Goal: Information Seeking & Learning: Learn about a topic

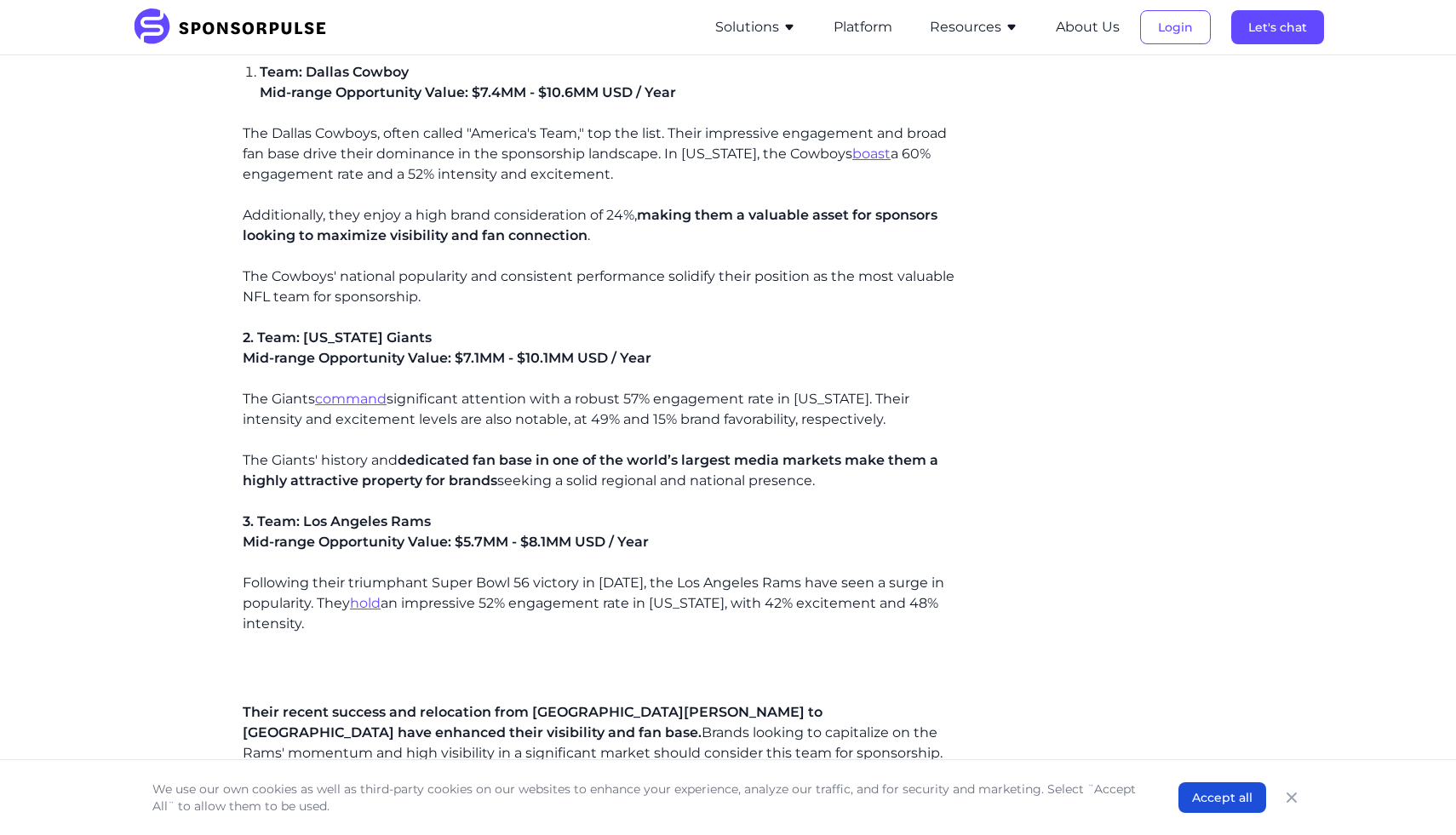
scroll to position [2152, 0]
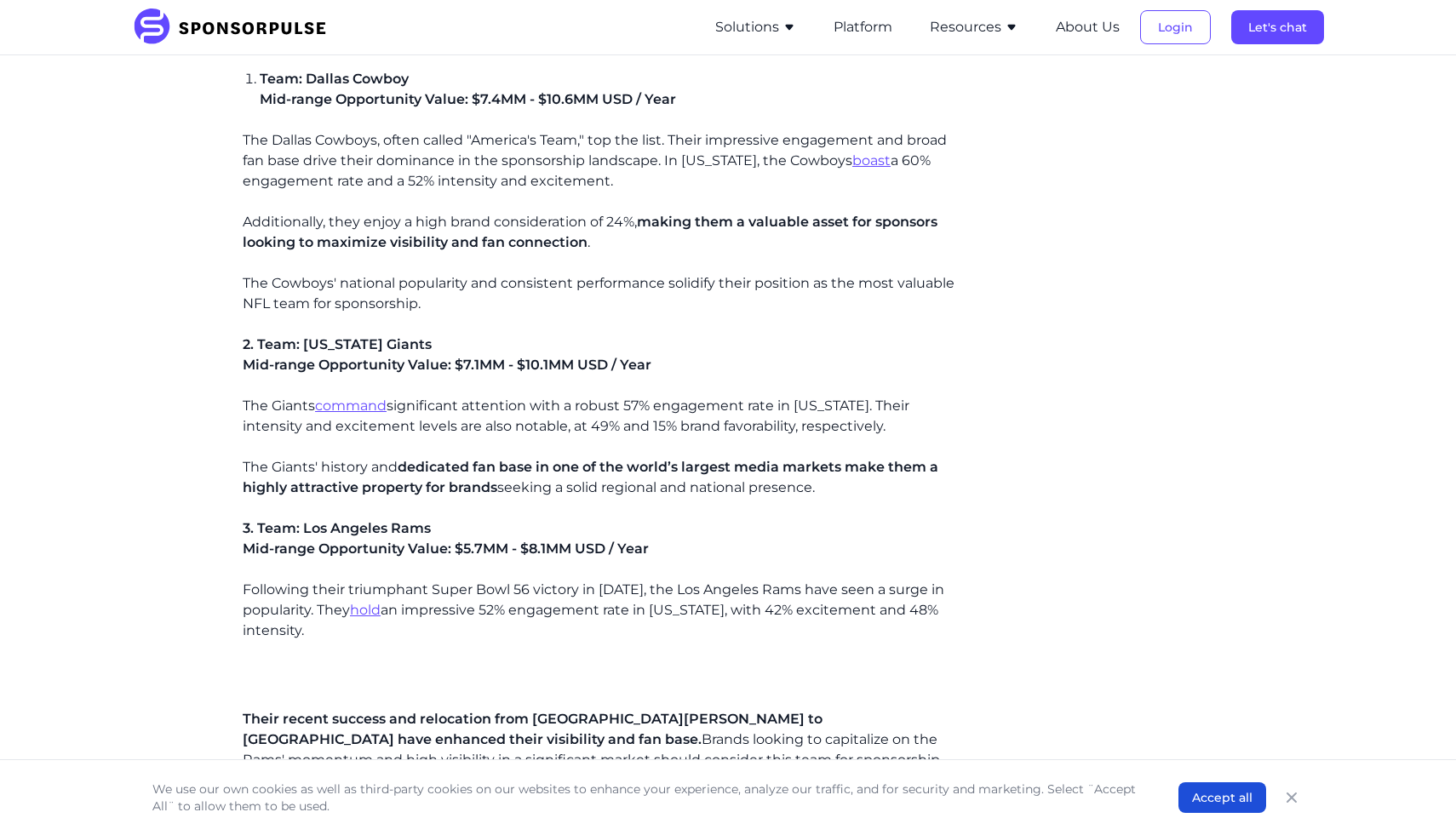
click at [455, 418] on p "The Giants command significant attention with a robust 57% engagement rate in […" at bounding box center [605, 417] width 725 height 41
click at [455, 418] on p "The Giants command significant attention with a robust 57% engagement rate in N…" at bounding box center [605, 417] width 725 height 41
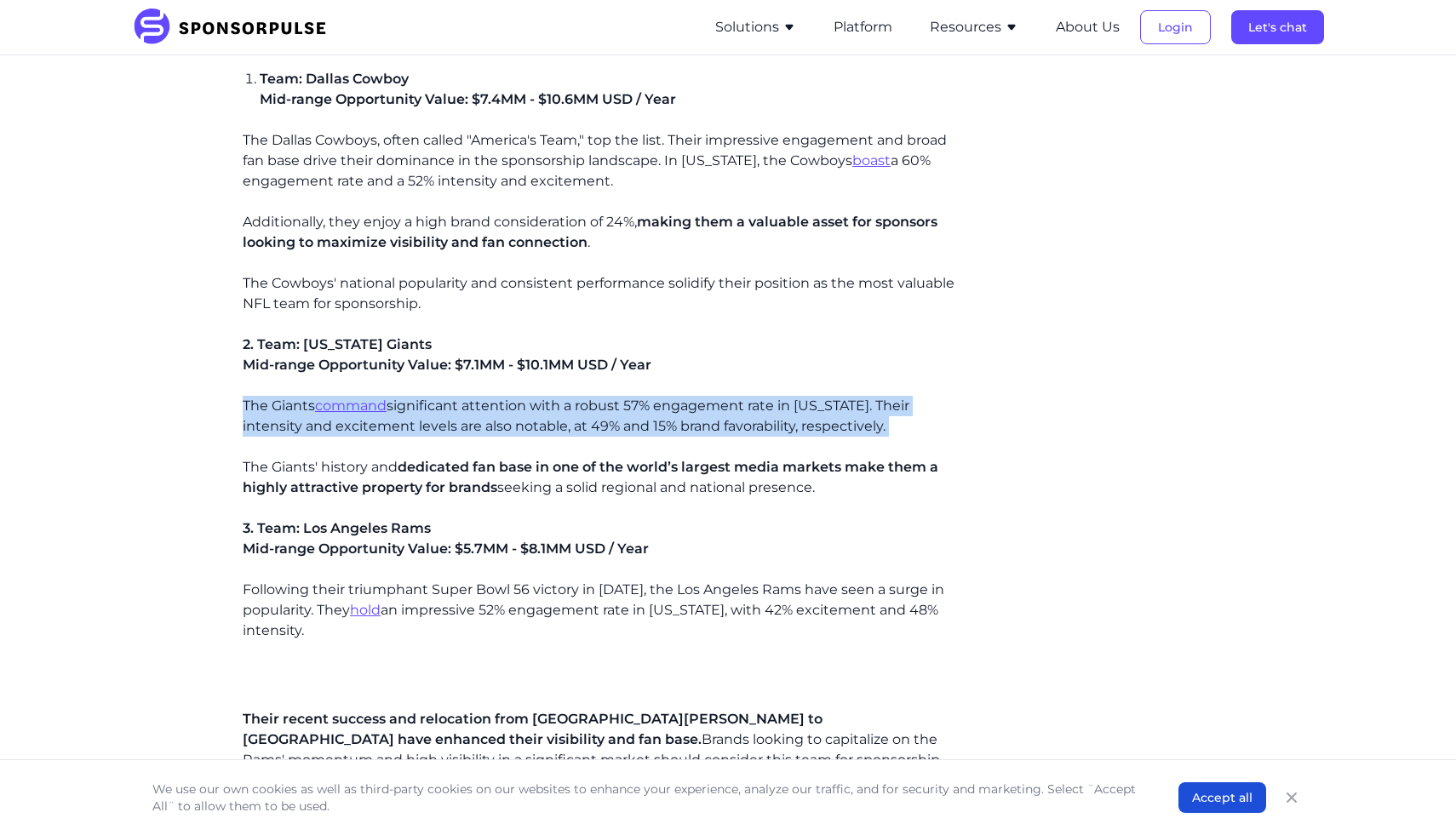
click at [455, 418] on p "The Giants command significant attention with a robust 57% engagement rate in N…" at bounding box center [605, 417] width 725 height 41
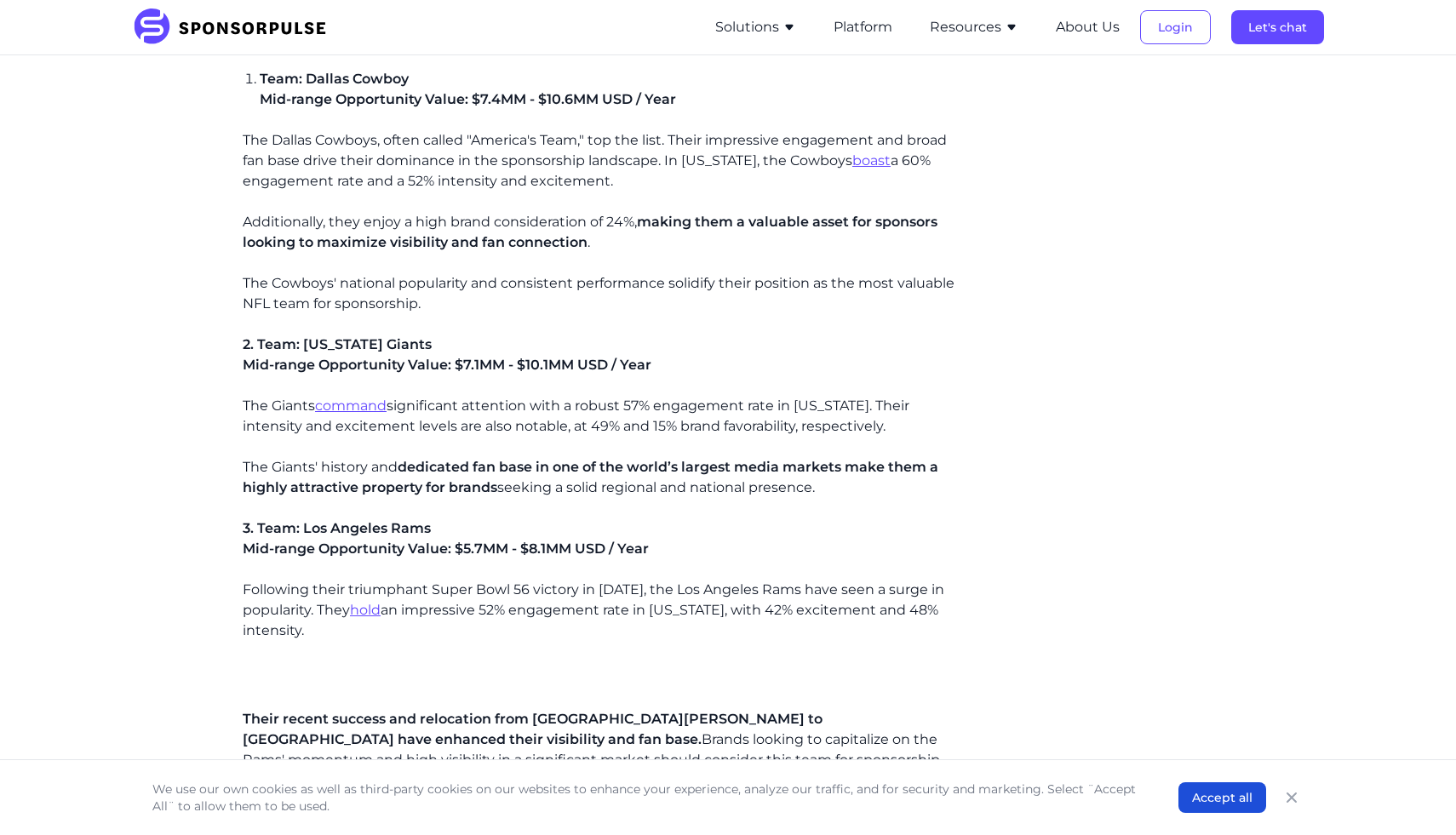
click at [460, 408] on p "The Giants command significant attention with a robust 57% engagement rate in N…" at bounding box center [605, 417] width 725 height 41
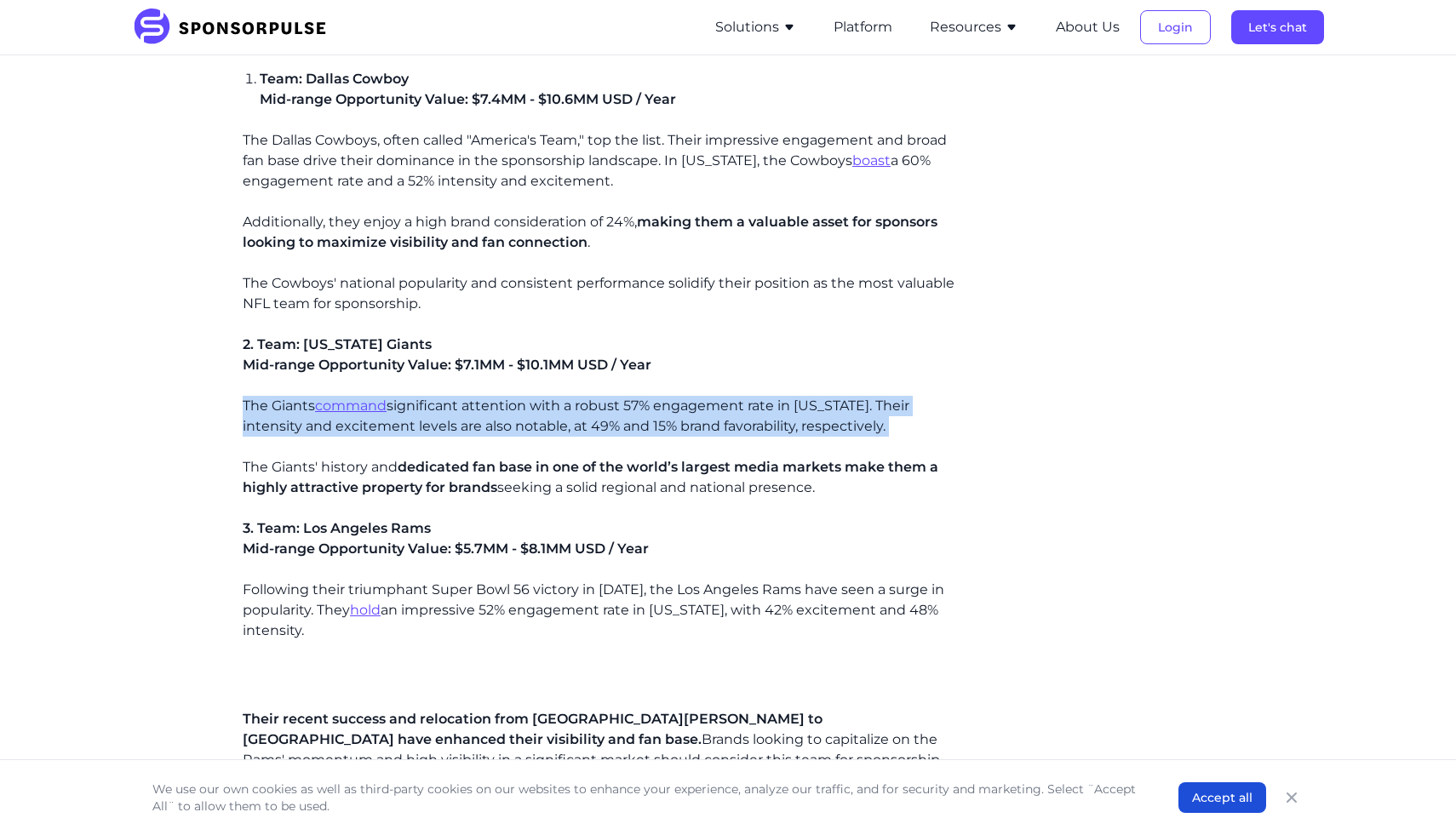
click at [460, 408] on p "The Giants command significant attention with a robust 57% engagement rate in N…" at bounding box center [605, 417] width 725 height 41
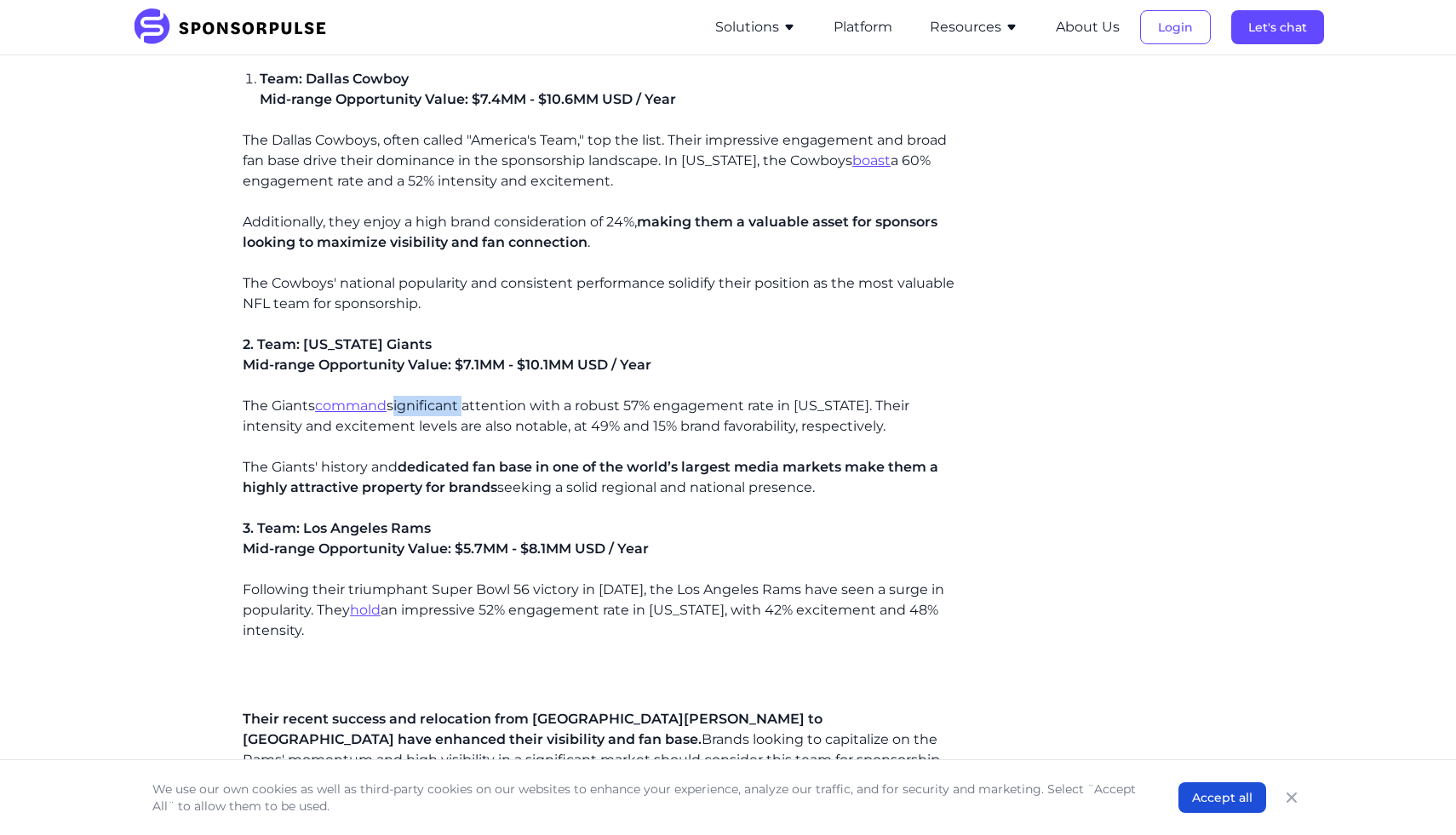
click at [460, 408] on p "The Giants command significant attention with a robust 57% engagement rate in N…" at bounding box center [605, 417] width 725 height 41
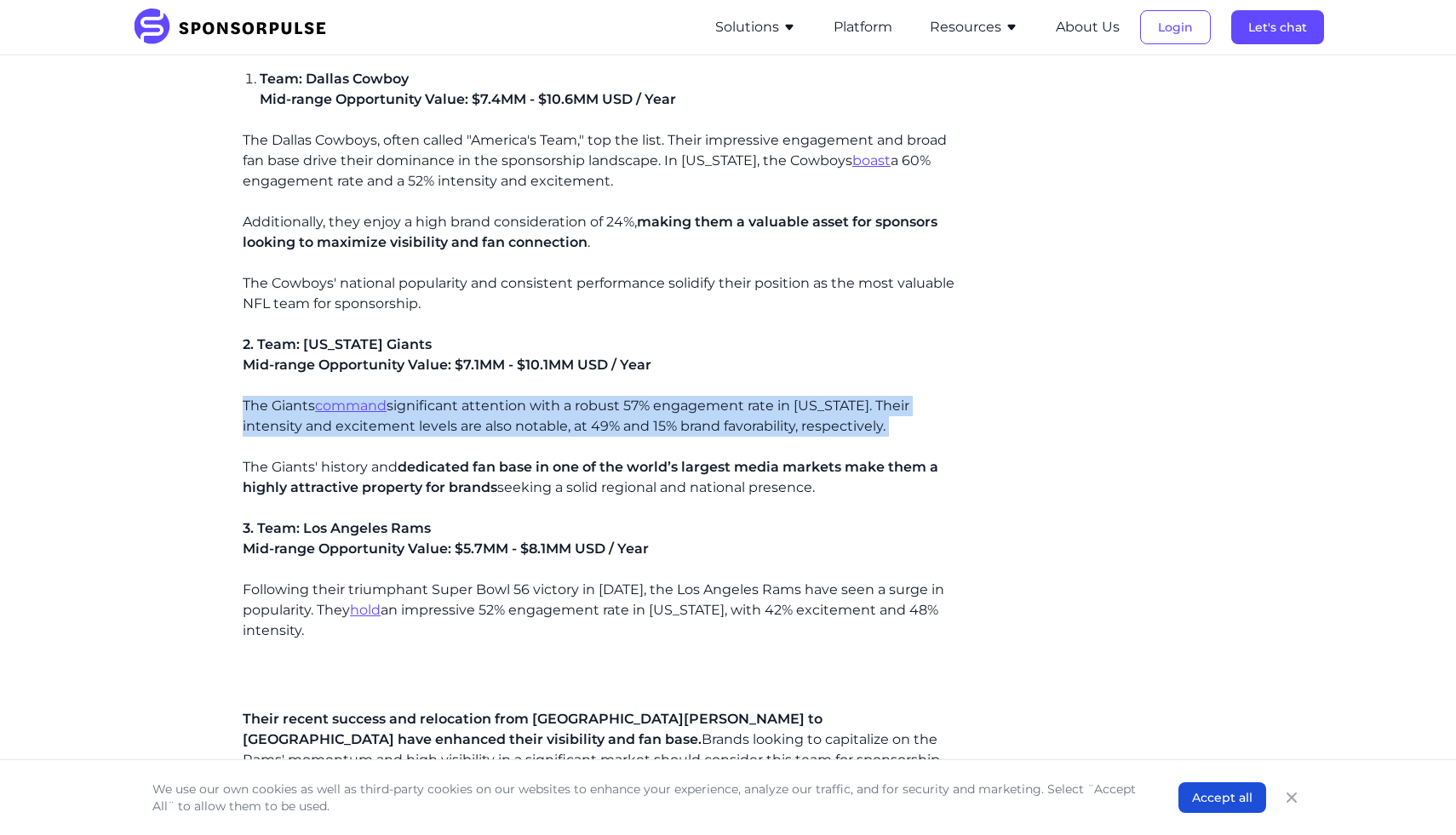
click at [460, 408] on p "The Giants command significant attention with a robust 57% engagement rate in N…" at bounding box center [605, 417] width 725 height 41
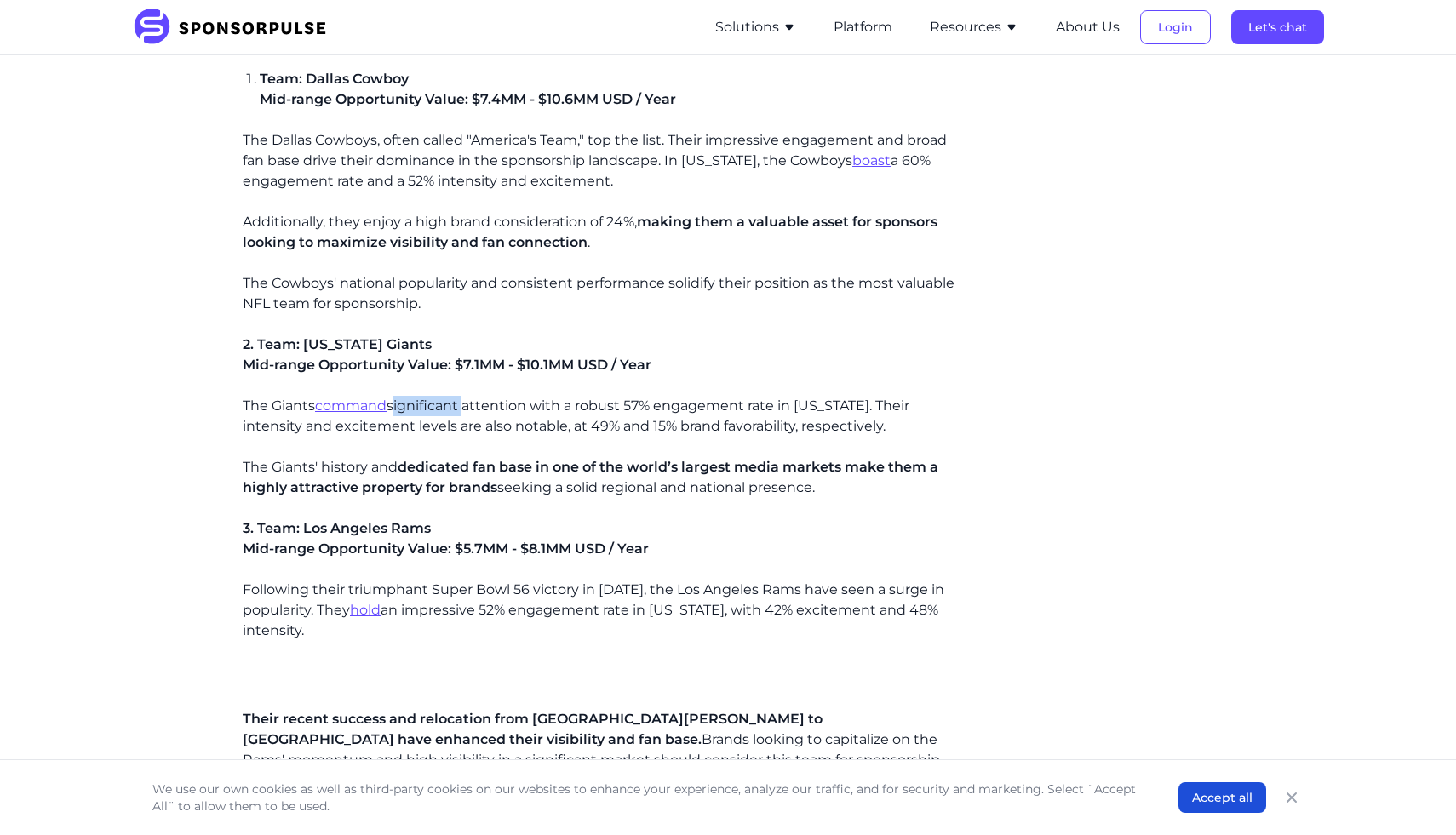
click at [460, 408] on p "The Giants command significant attention with a robust 57% engagement rate in N…" at bounding box center [605, 417] width 725 height 41
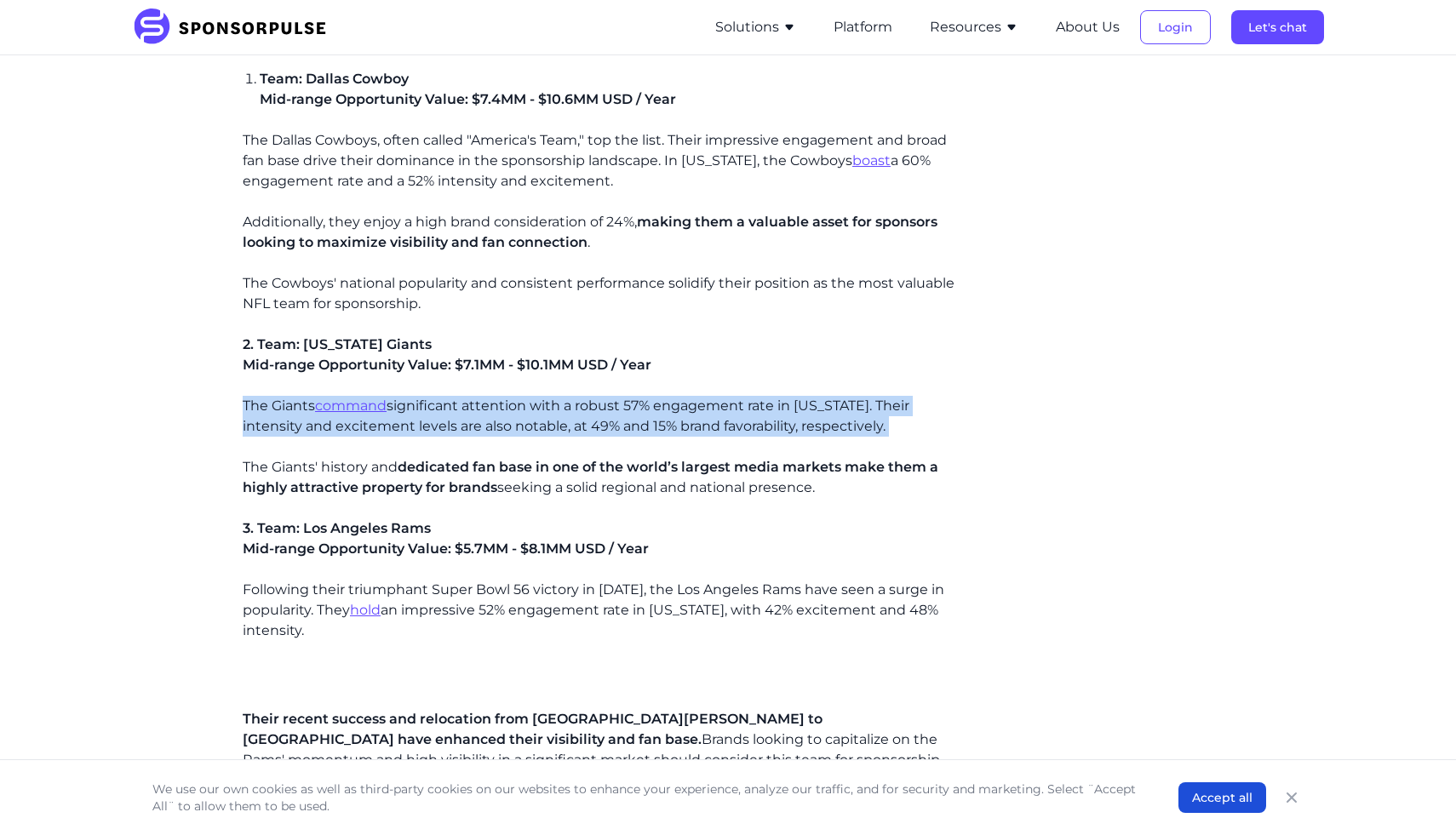
click at [460, 408] on p "The Giants command significant attention with a robust 57% engagement rate in N…" at bounding box center [605, 417] width 725 height 41
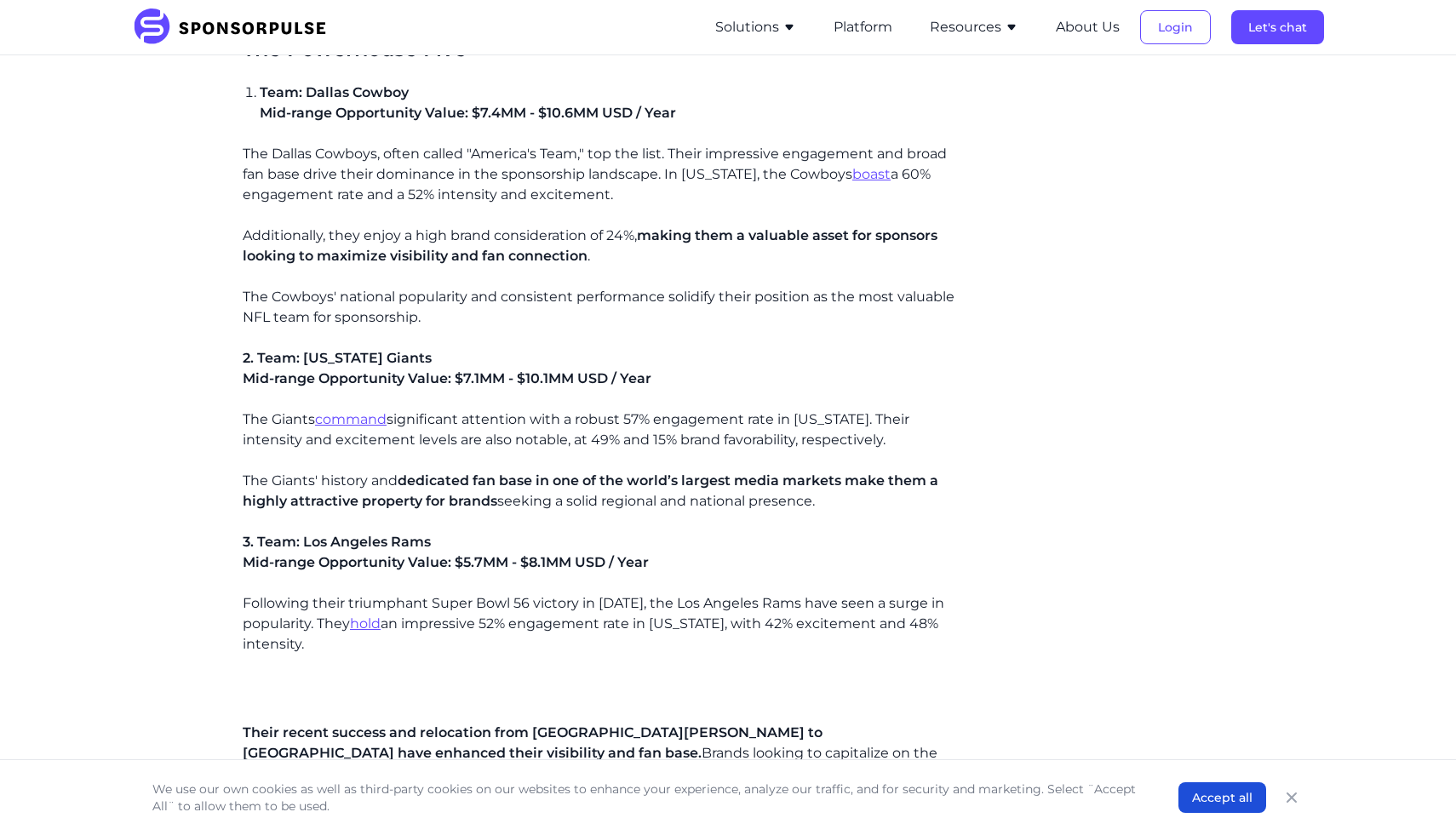
scroll to position [2137, 0]
click at [462, 429] on p "The Giants command significant attention with a robust 57% engagement rate in N…" at bounding box center [605, 430] width 725 height 41
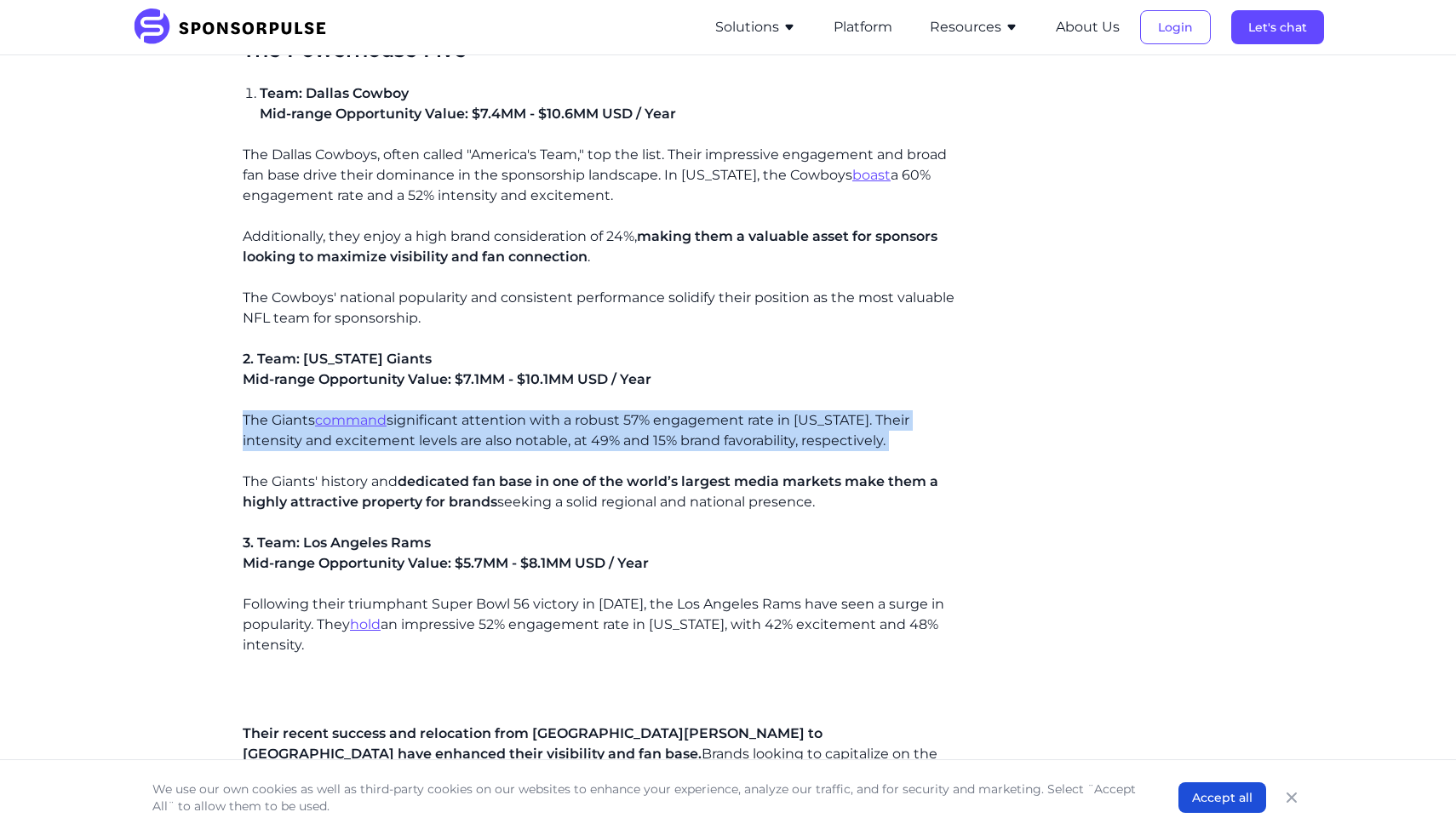
click at [462, 429] on p "The Giants command significant attention with a robust 57% engagement rate in N…" at bounding box center [605, 430] width 725 height 41
click at [367, 423] on u "command" at bounding box center [351, 419] width 71 height 16
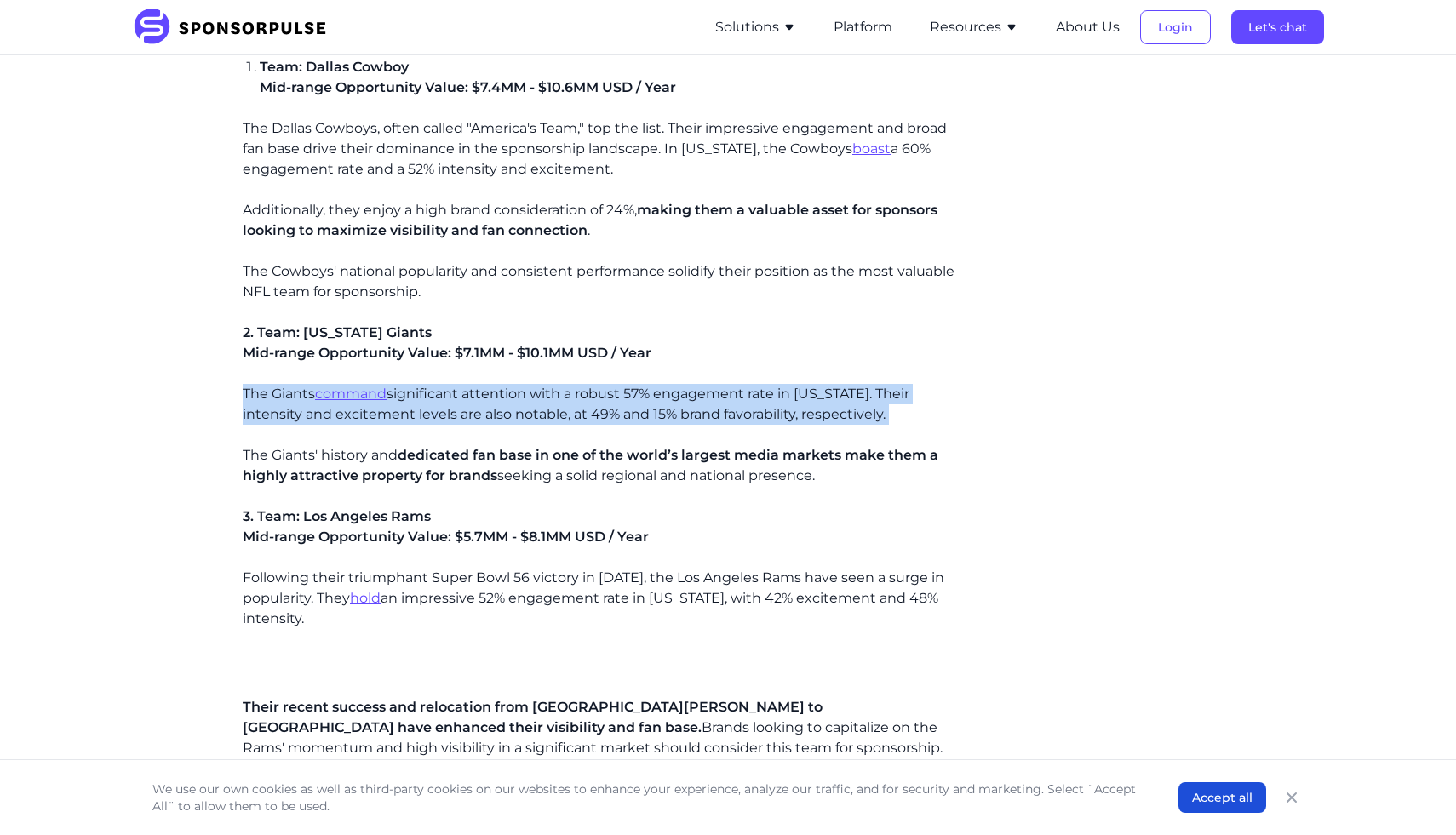
scroll to position [2171, 0]
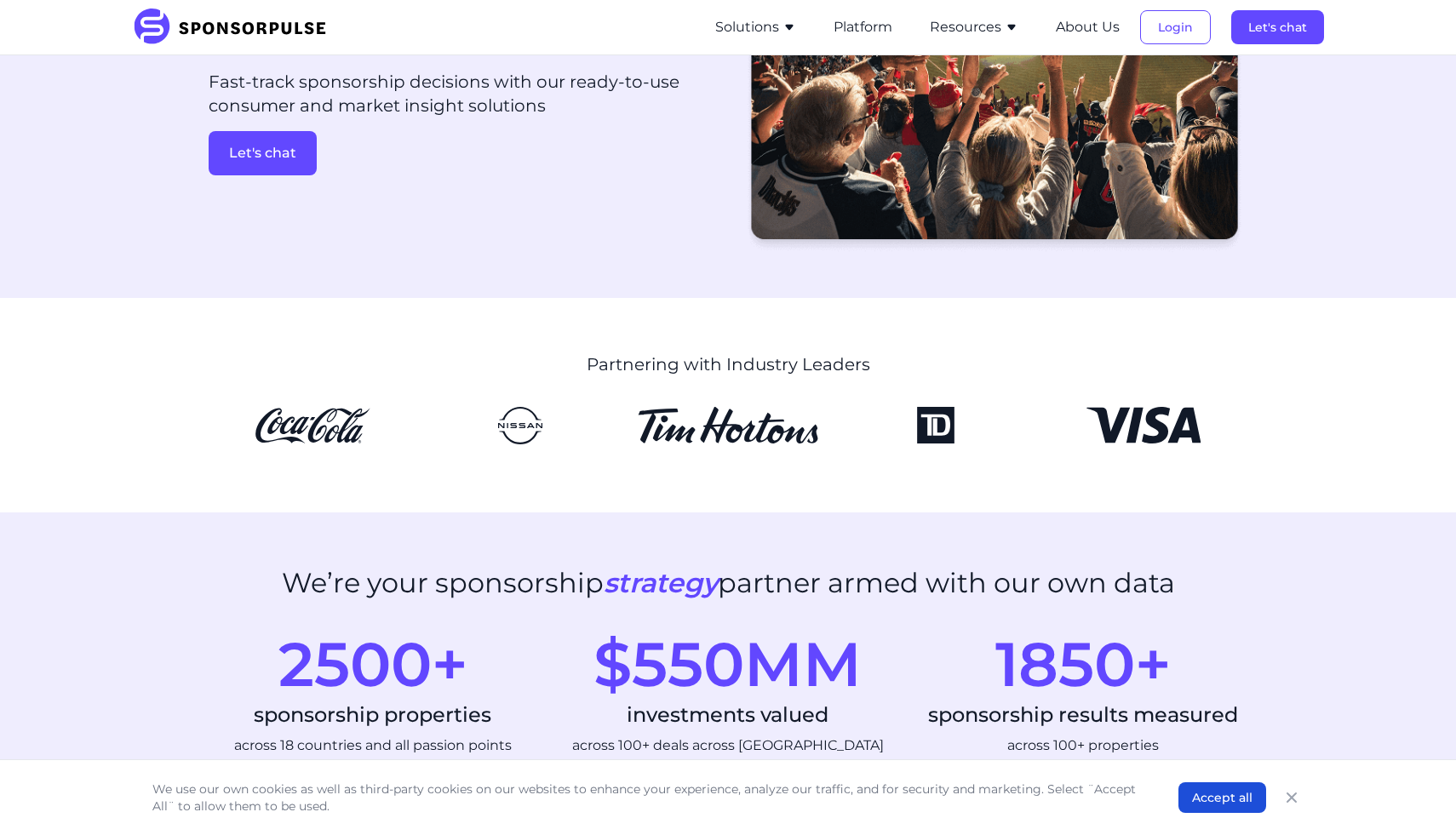
scroll to position [397, 0]
